Goal: Task Accomplishment & Management: Manage account settings

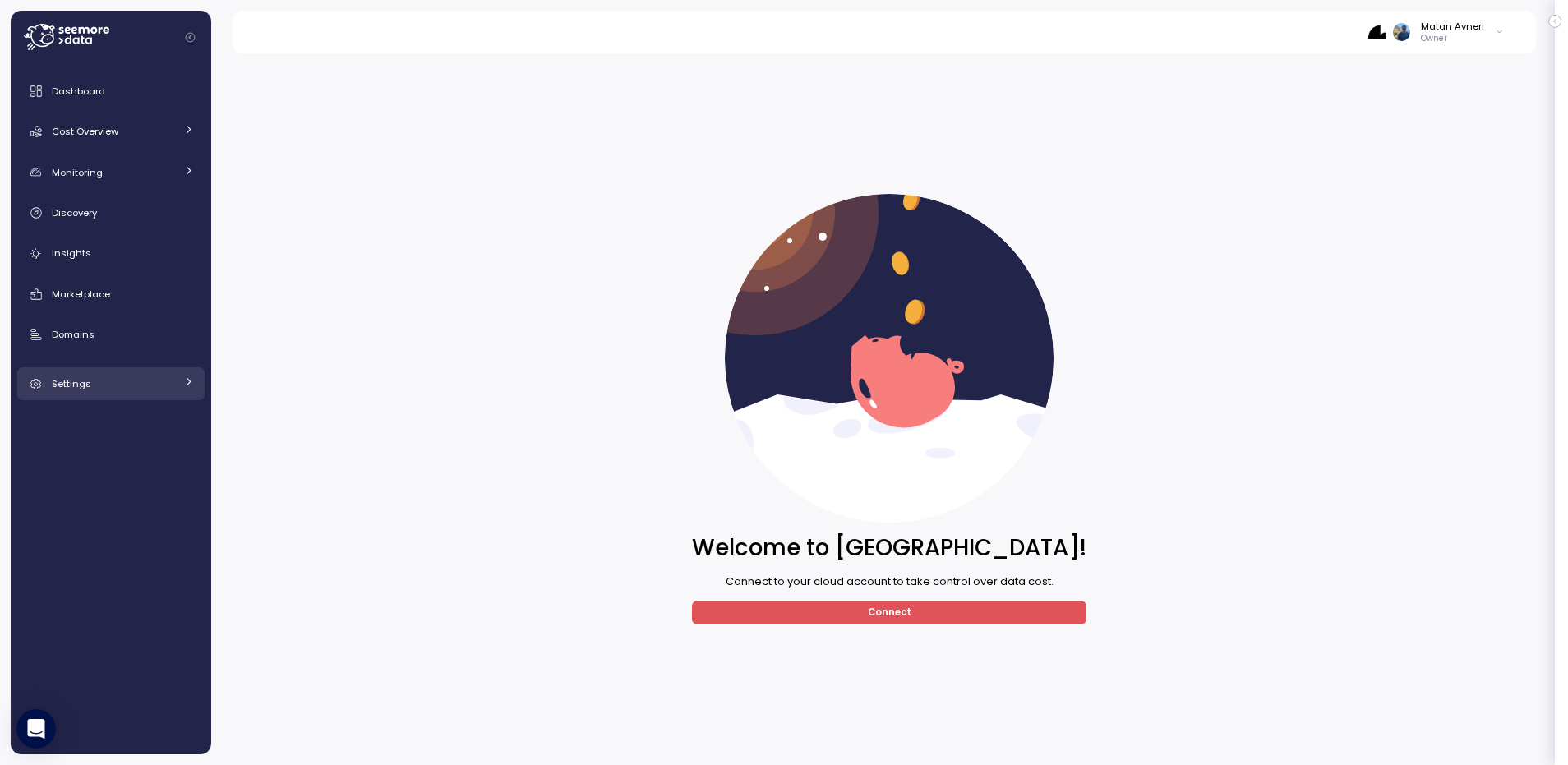
click at [87, 385] on span "Settings" at bounding box center [71, 384] width 39 height 13
click at [81, 368] on link "Settings" at bounding box center [111, 383] width 187 height 33
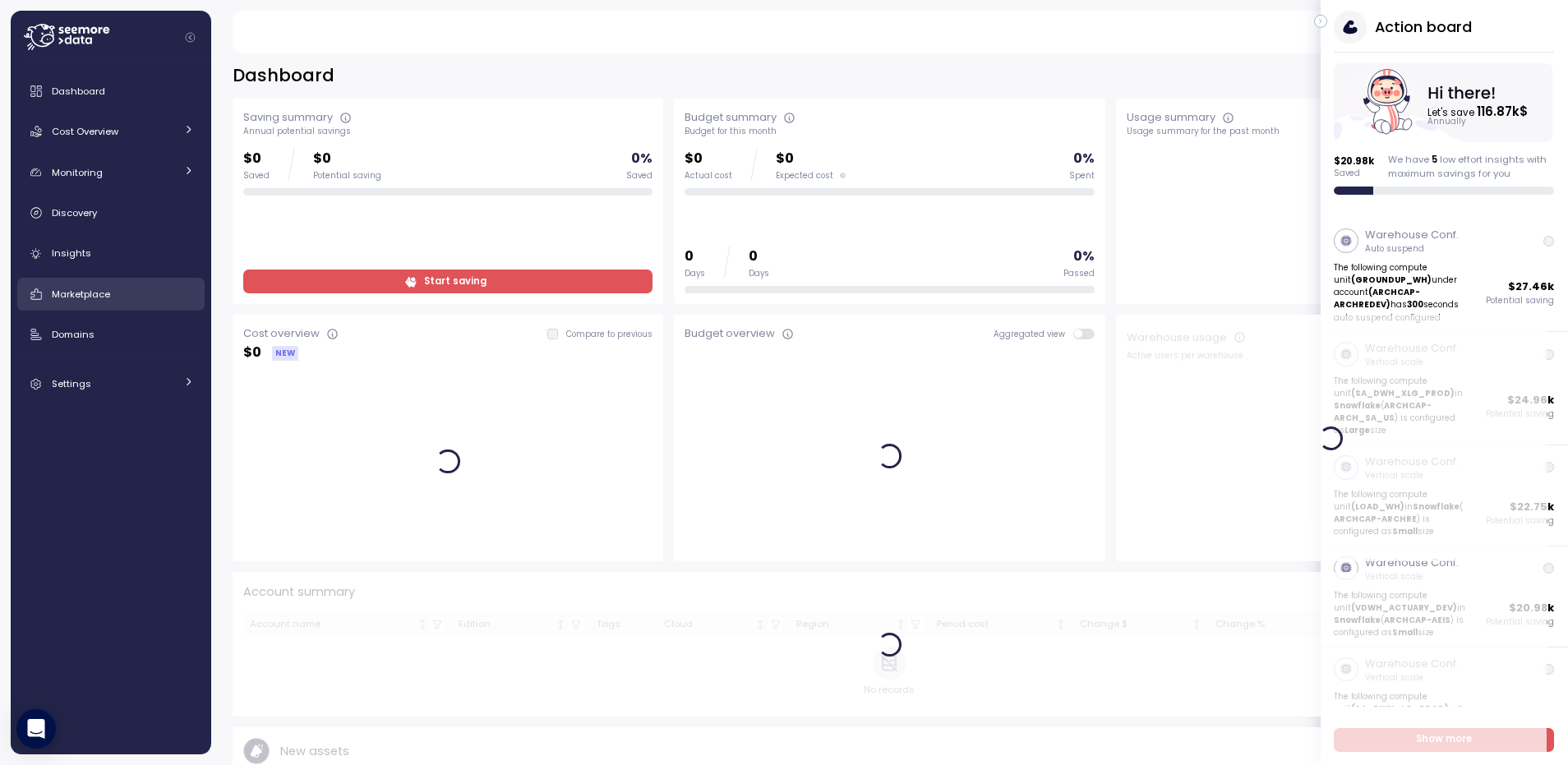
click at [108, 296] on span "Marketplace" at bounding box center [81, 294] width 58 height 13
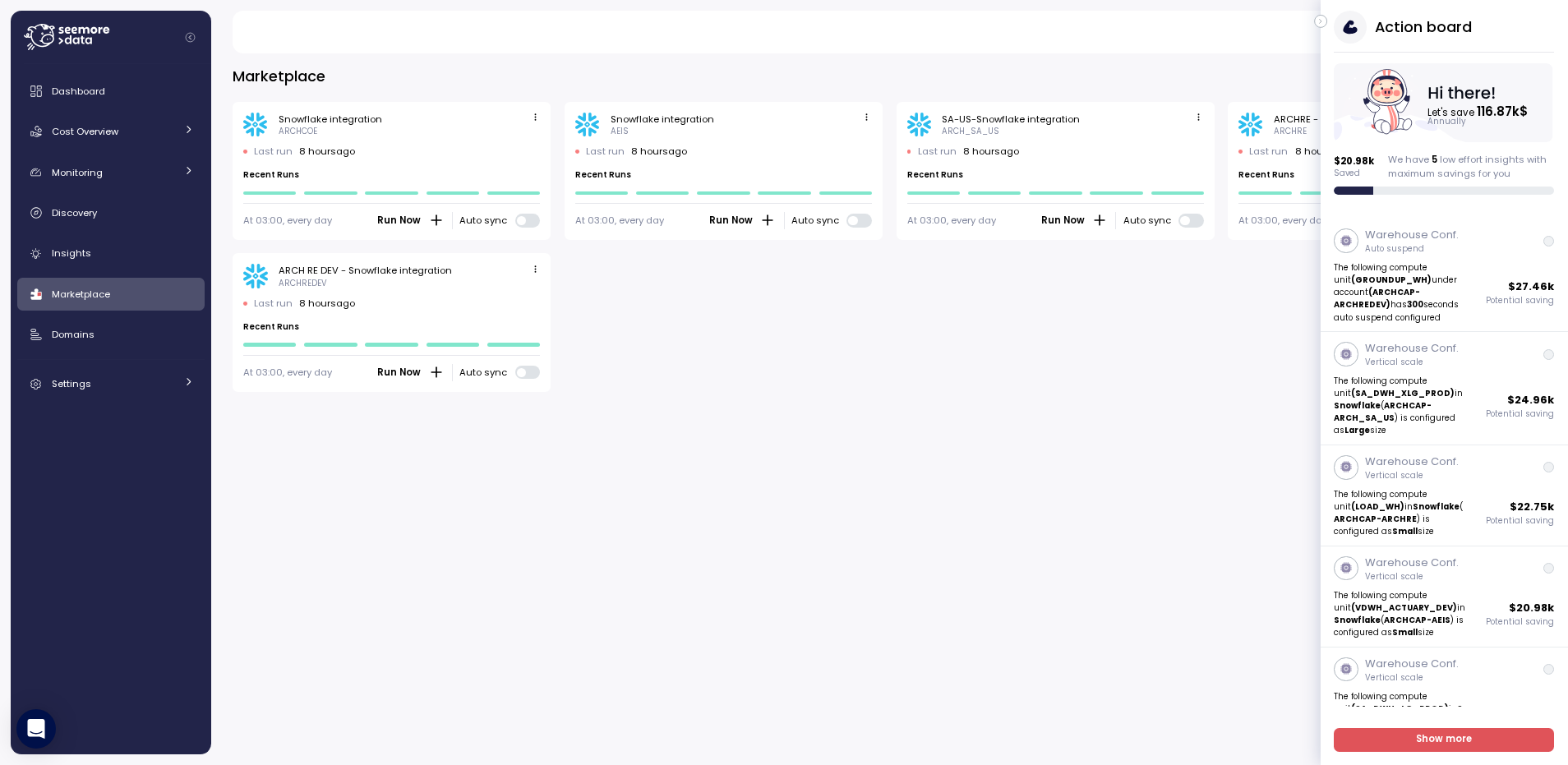
click at [538, 116] on icon "button" at bounding box center [535, 117] width 11 height 11
click at [529, 141] on div "Edit" at bounding box center [517, 149] width 29 height 15
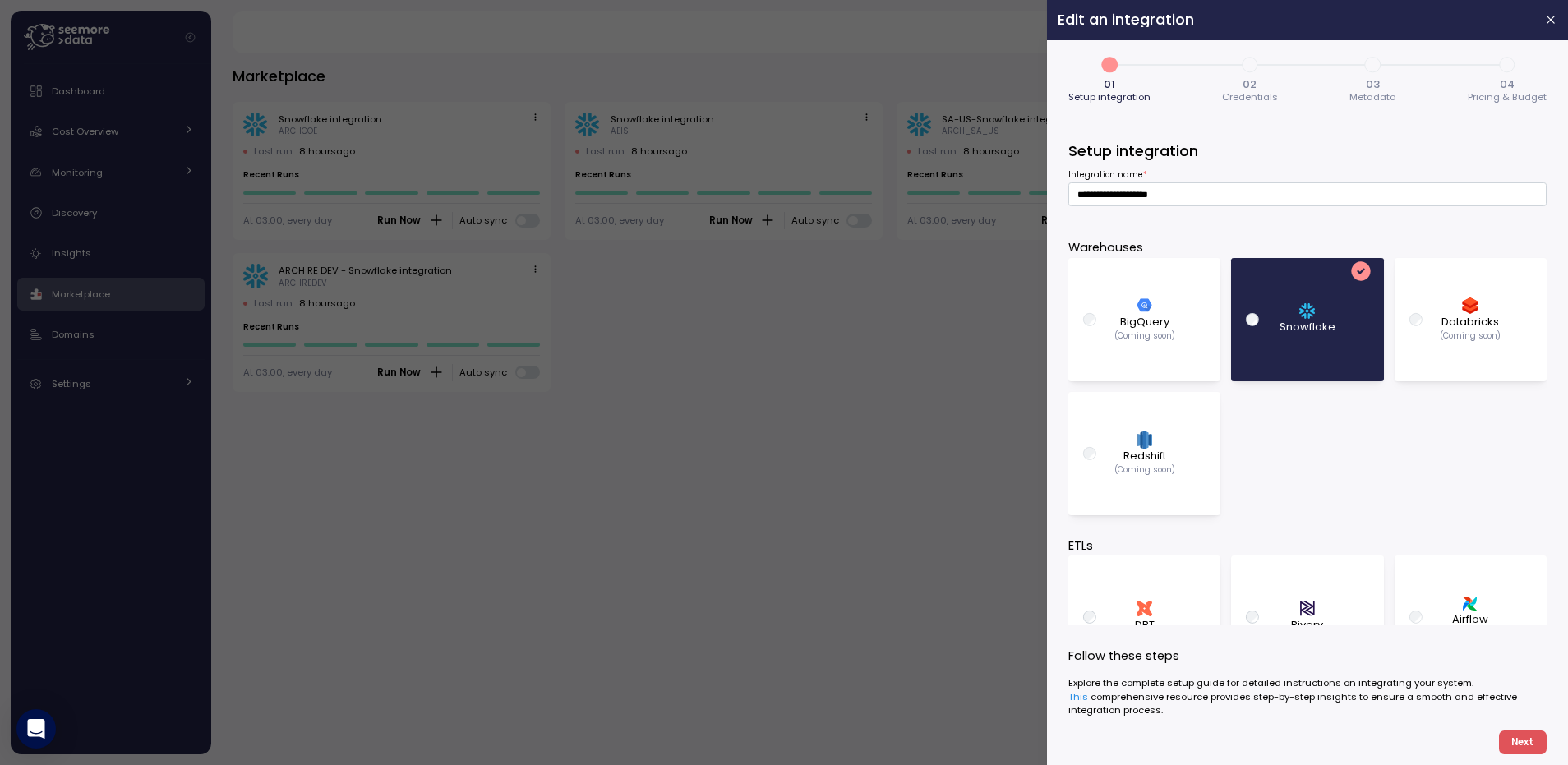
click at [1506, 66] on span "4" at bounding box center [1507, 65] width 28 height 28
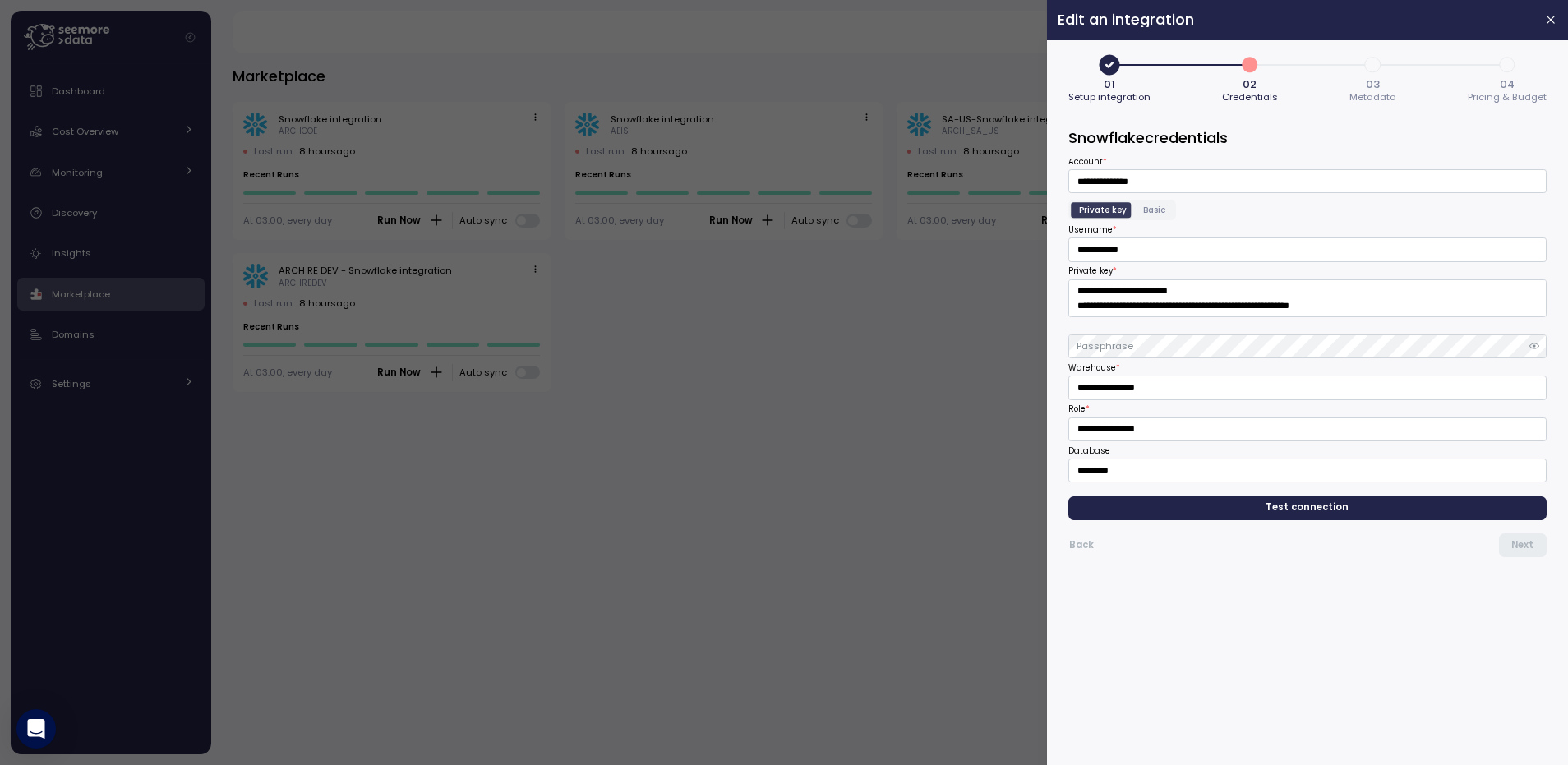
click at [1502, 57] on span "4" at bounding box center [1507, 65] width 28 height 28
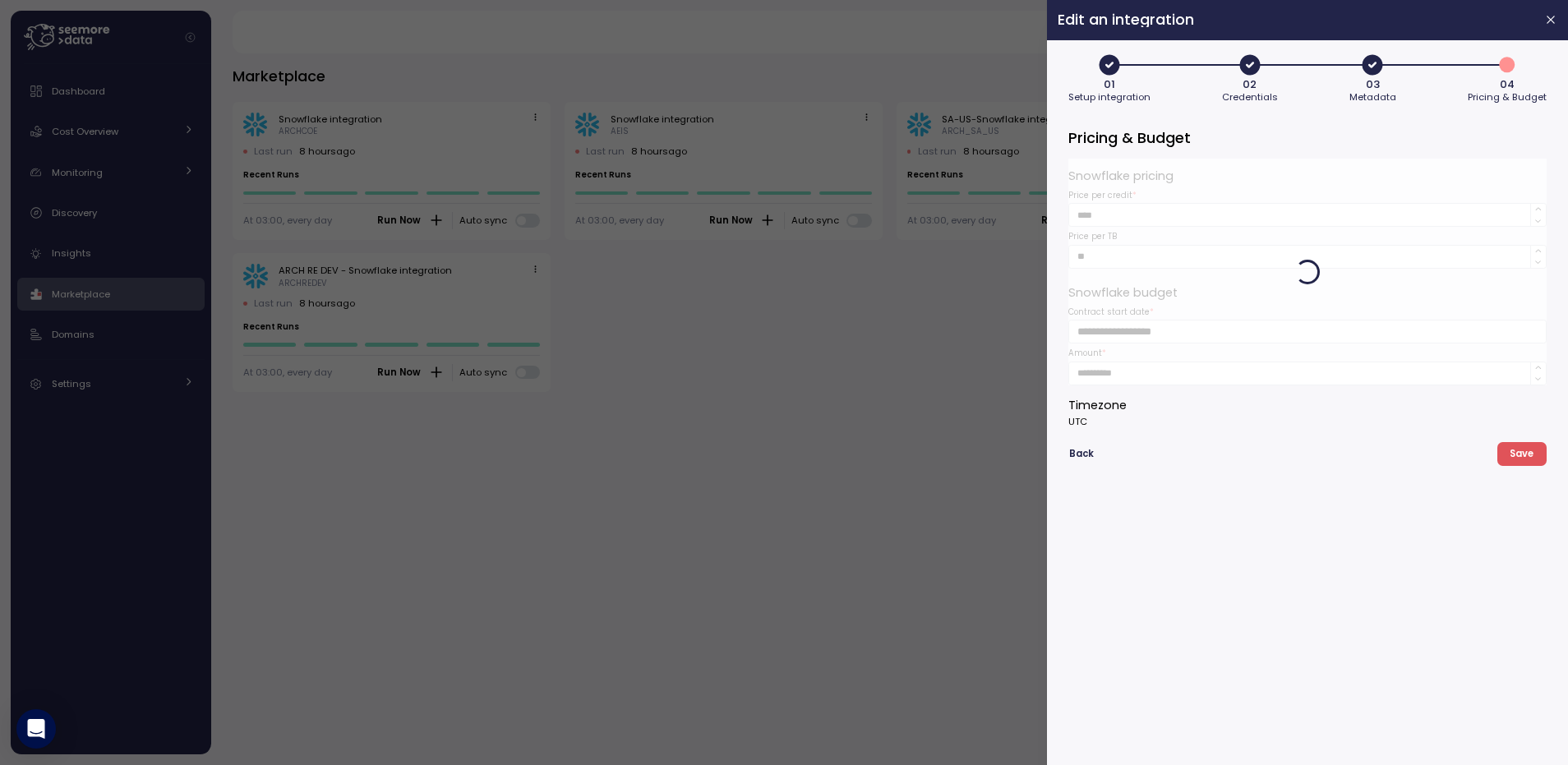
type button "3"
